Goal: Information Seeking & Learning: Learn about a topic

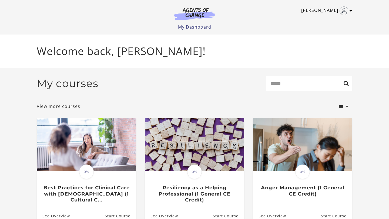
click at [333, 8] on link "[PERSON_NAME]" at bounding box center [325, 10] width 48 height 9
click at [325, 20] on link "My Account" at bounding box center [330, 19] width 48 height 9
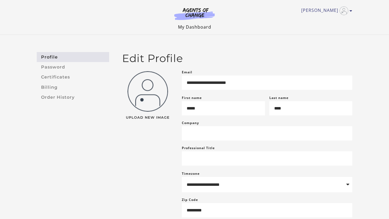
click at [187, 28] on link "My Dashboard" at bounding box center [194, 27] width 33 height 6
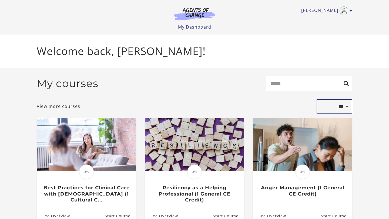
click at [342, 107] on select "**********" at bounding box center [334, 106] width 36 height 15
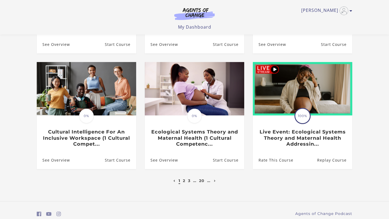
scroll to position [141, 0]
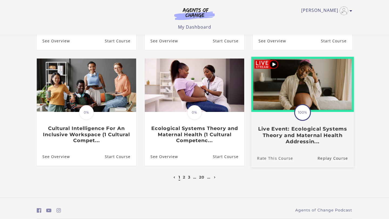
click at [264, 151] on link "Rate This Course" at bounding box center [272, 158] width 42 height 18
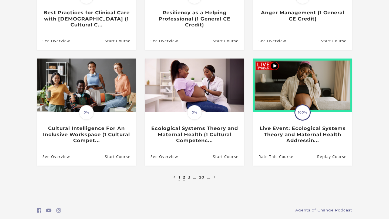
click at [184, 178] on link "2" at bounding box center [184, 177] width 2 height 5
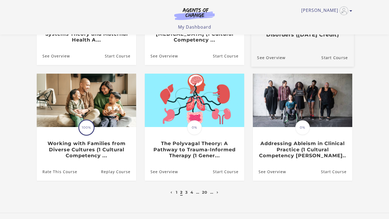
scroll to position [160, 0]
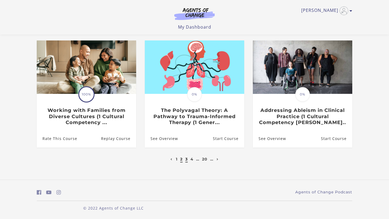
click at [185, 160] on link "3" at bounding box center [186, 159] width 2 height 5
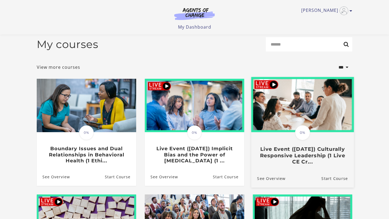
scroll to position [4, 0]
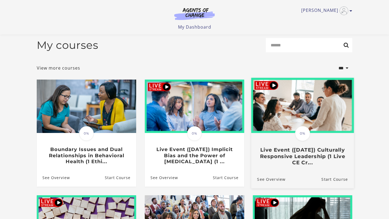
click at [285, 108] on img at bounding box center [302, 105] width 103 height 55
